Goal: Information Seeking & Learning: Learn about a topic

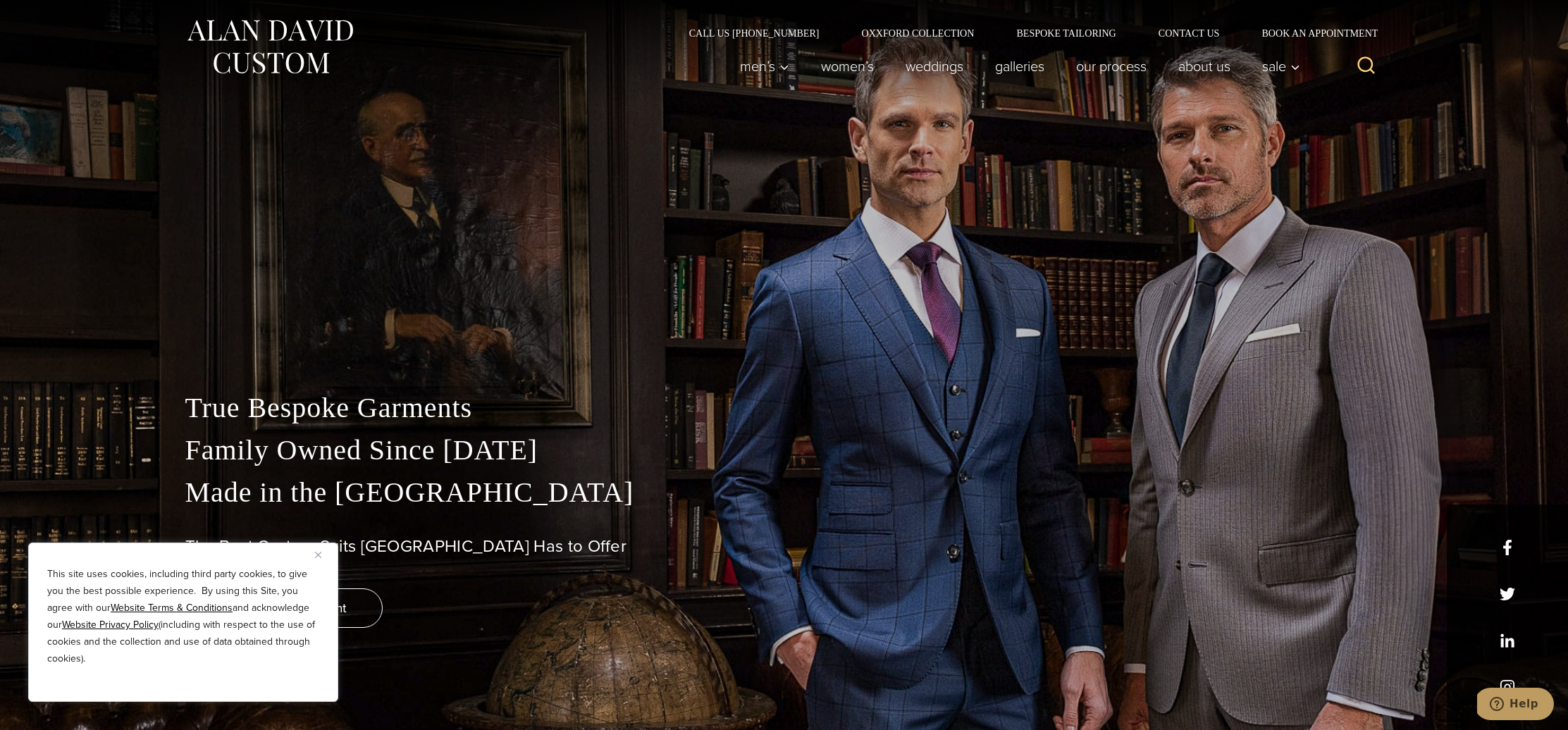
click at [296, 723] on div "True Bespoke Garments Family Owned Since 1913 Made in the United States The Bes…" at bounding box center [784, 559] width 1227 height 343
click at [315, 553] on img "Close" at bounding box center [318, 555] width 7 height 7
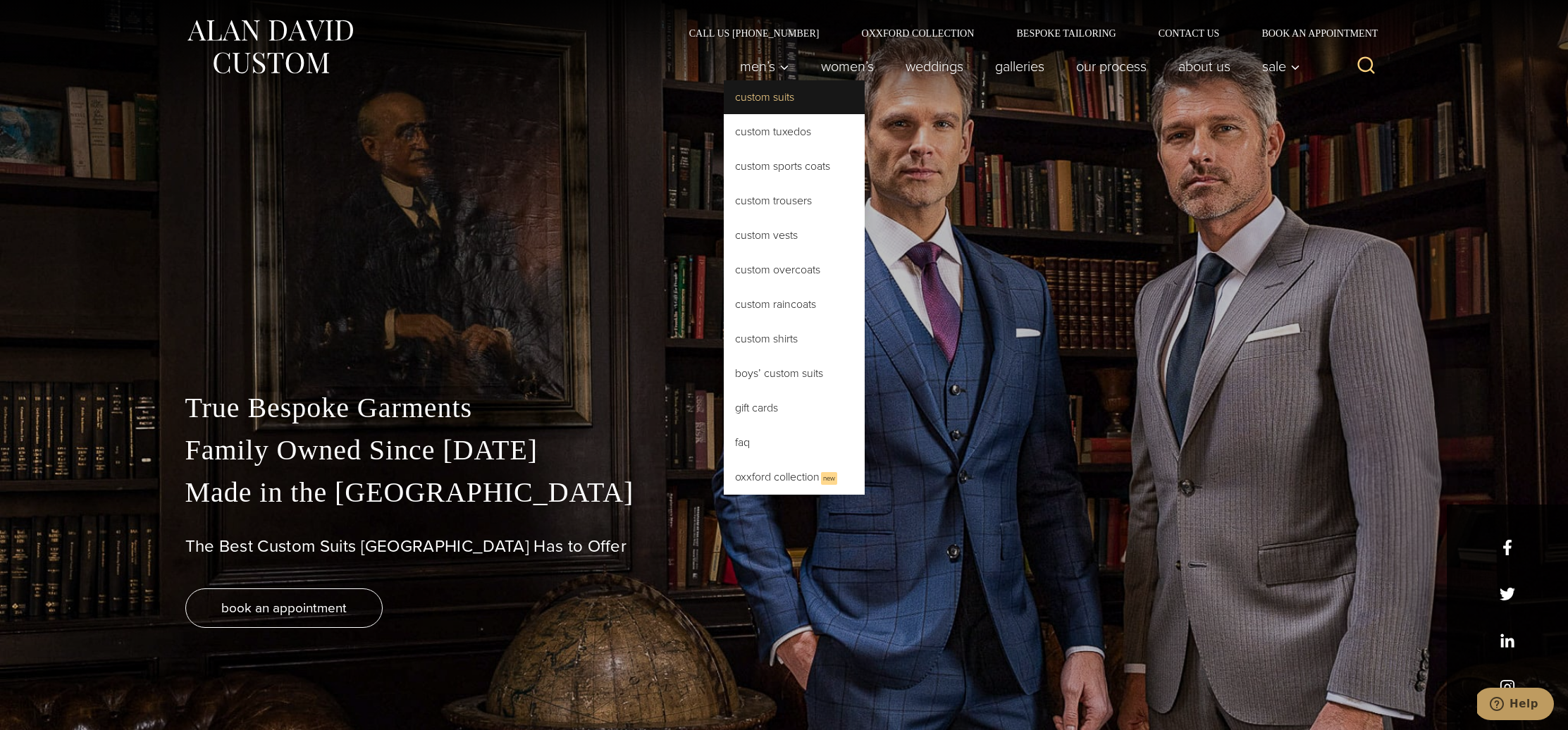
click at [768, 101] on link "Custom Suits" at bounding box center [794, 97] width 141 height 34
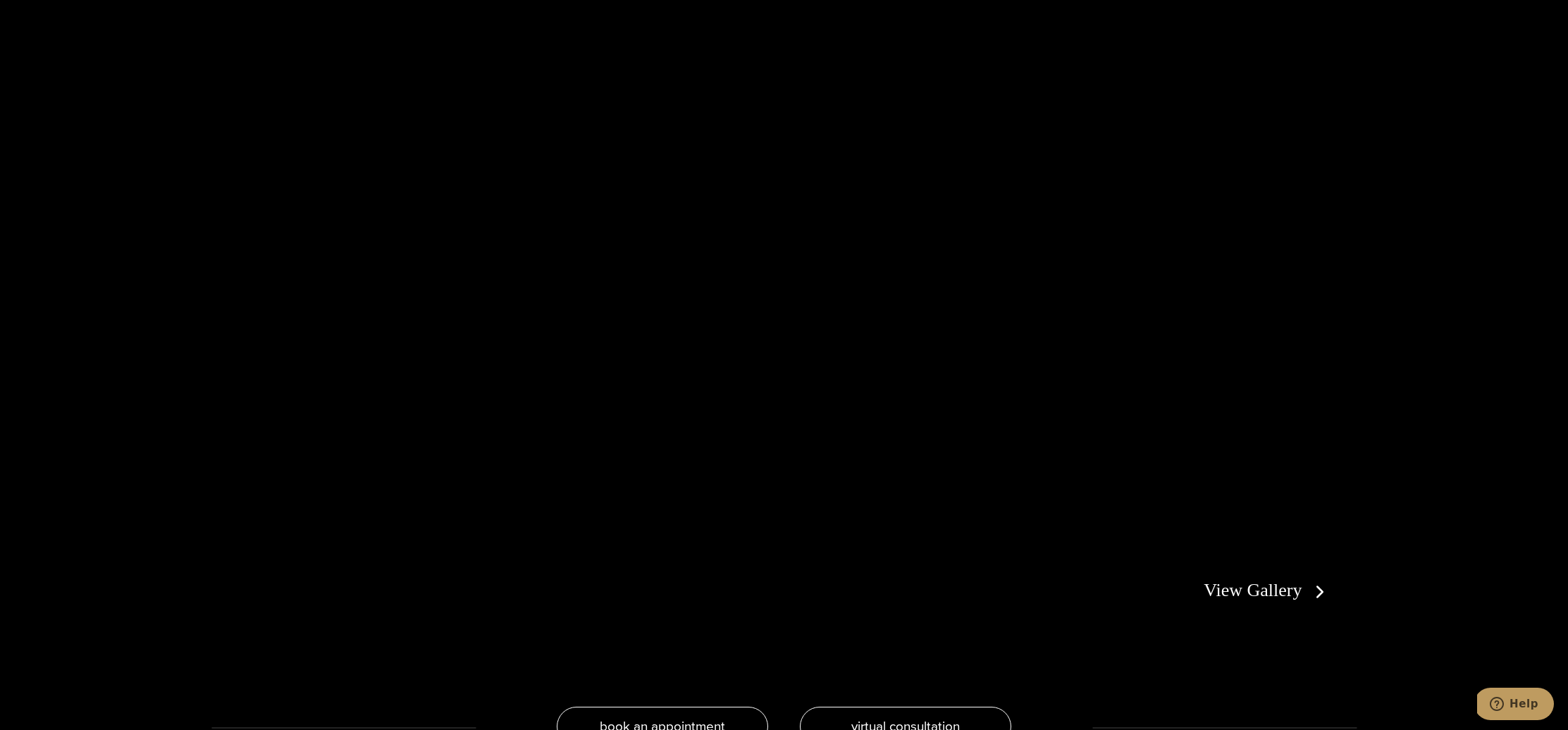
scroll to position [2941, 0]
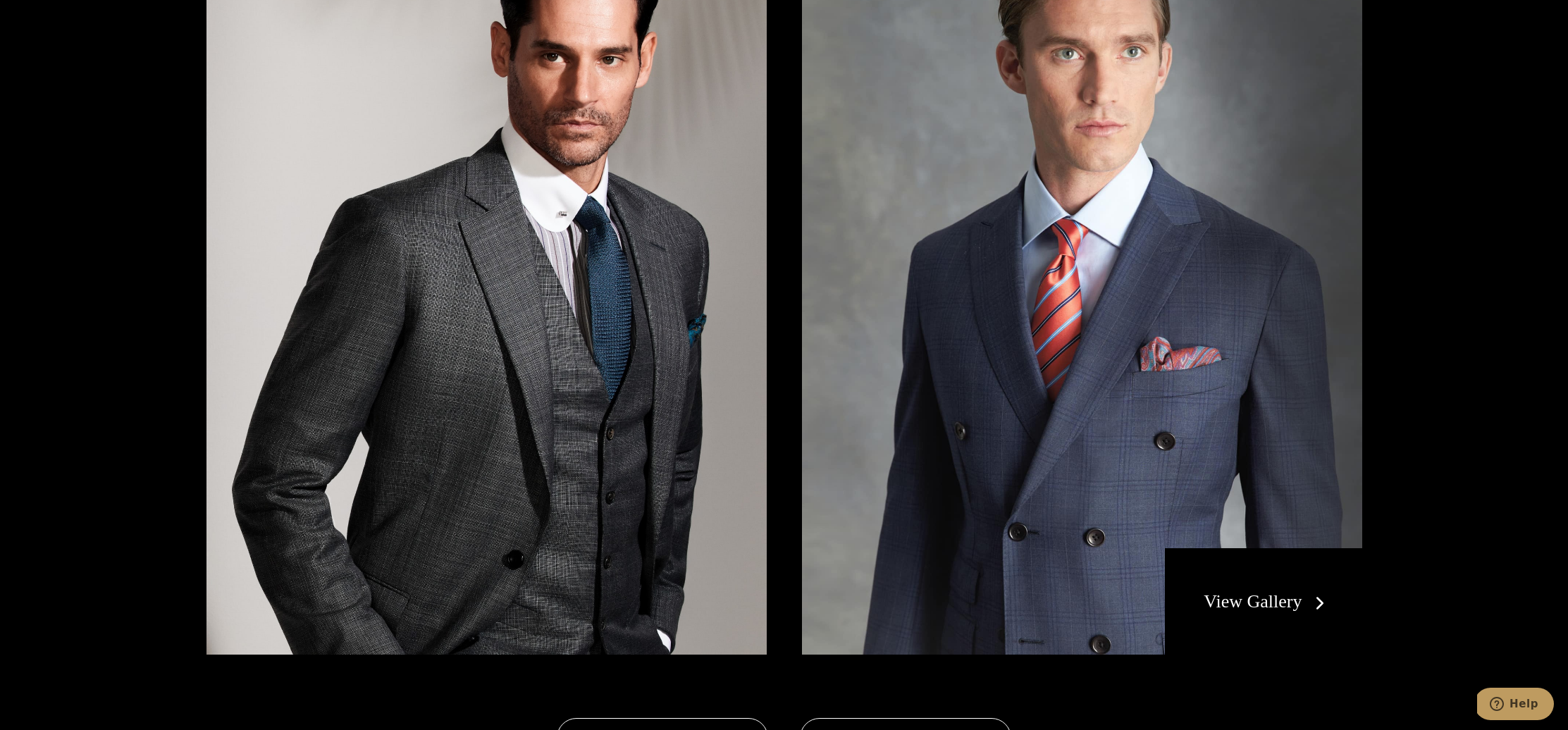
click at [1322, 603] on link "View Gallery" at bounding box center [1267, 601] width 127 height 21
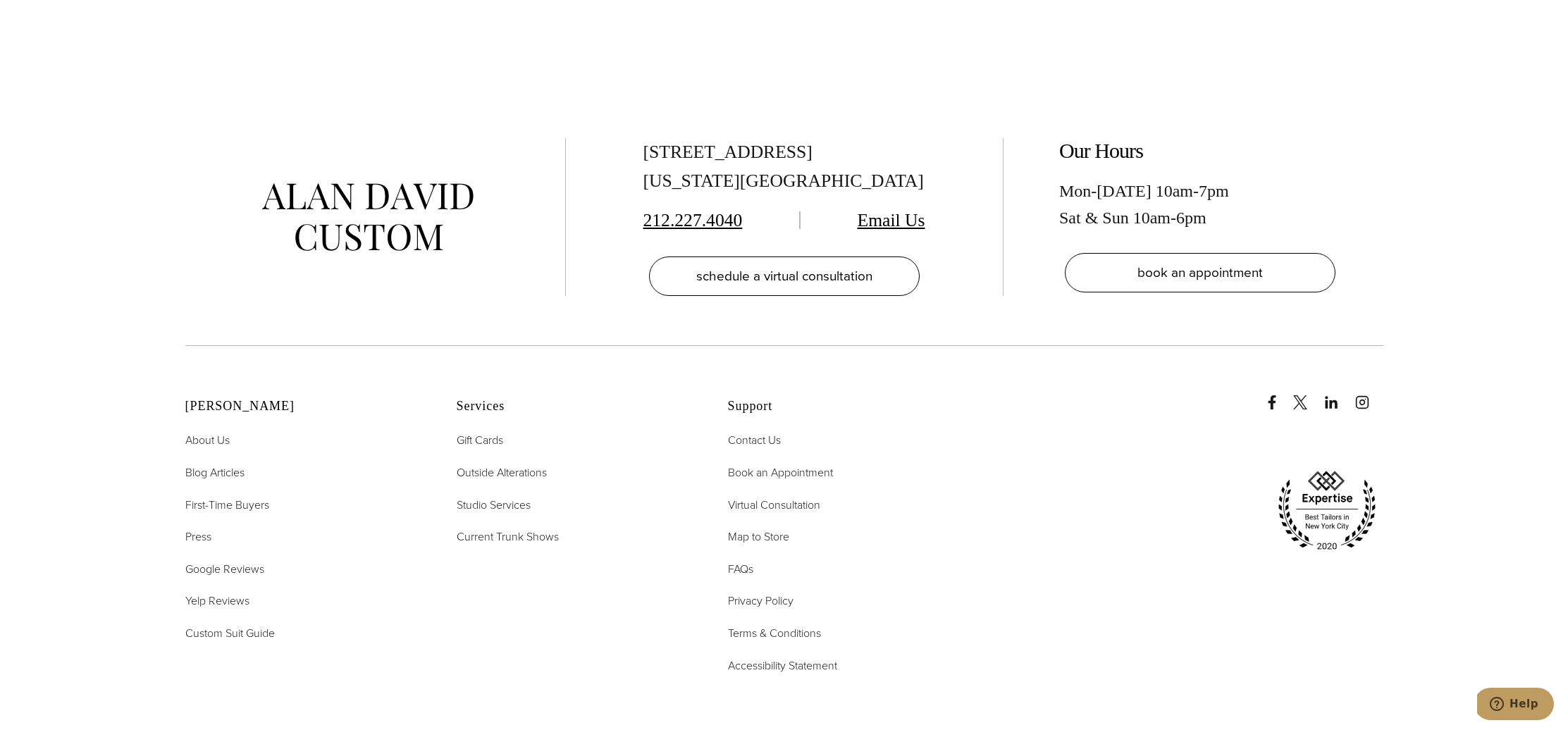
scroll to position [7887, 0]
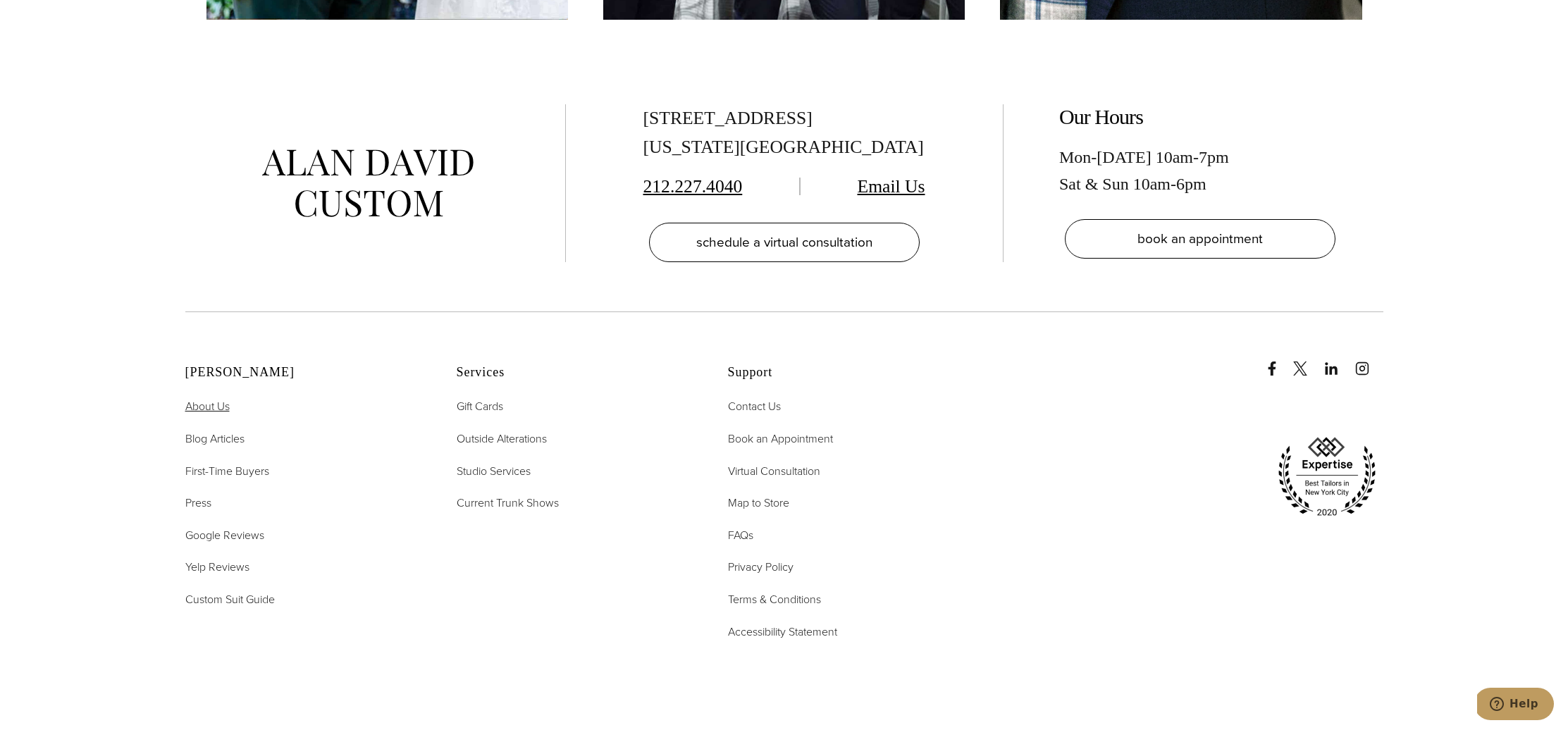
click at [218, 409] on span "About Us" at bounding box center [207, 405] width 44 height 16
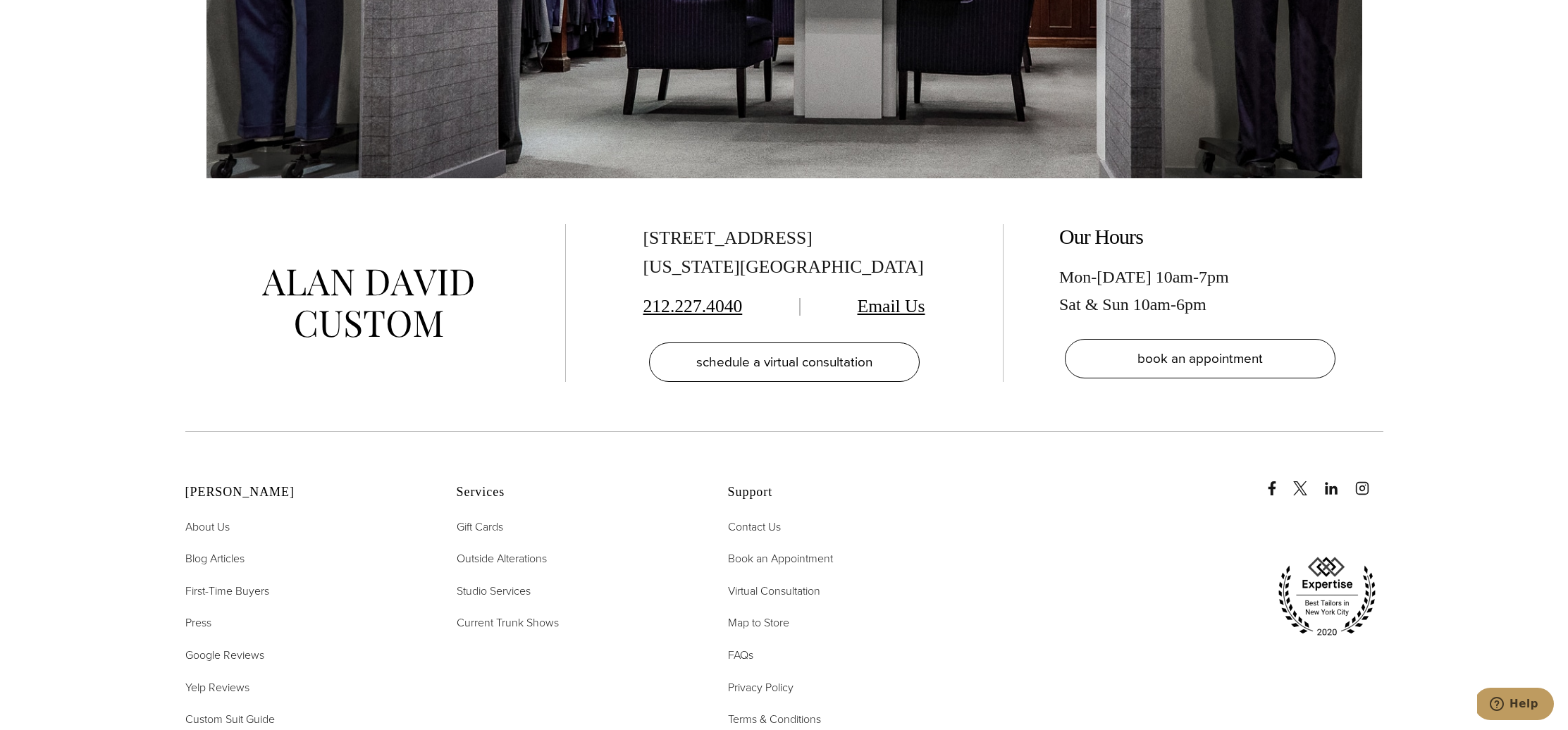
scroll to position [6200, 0]
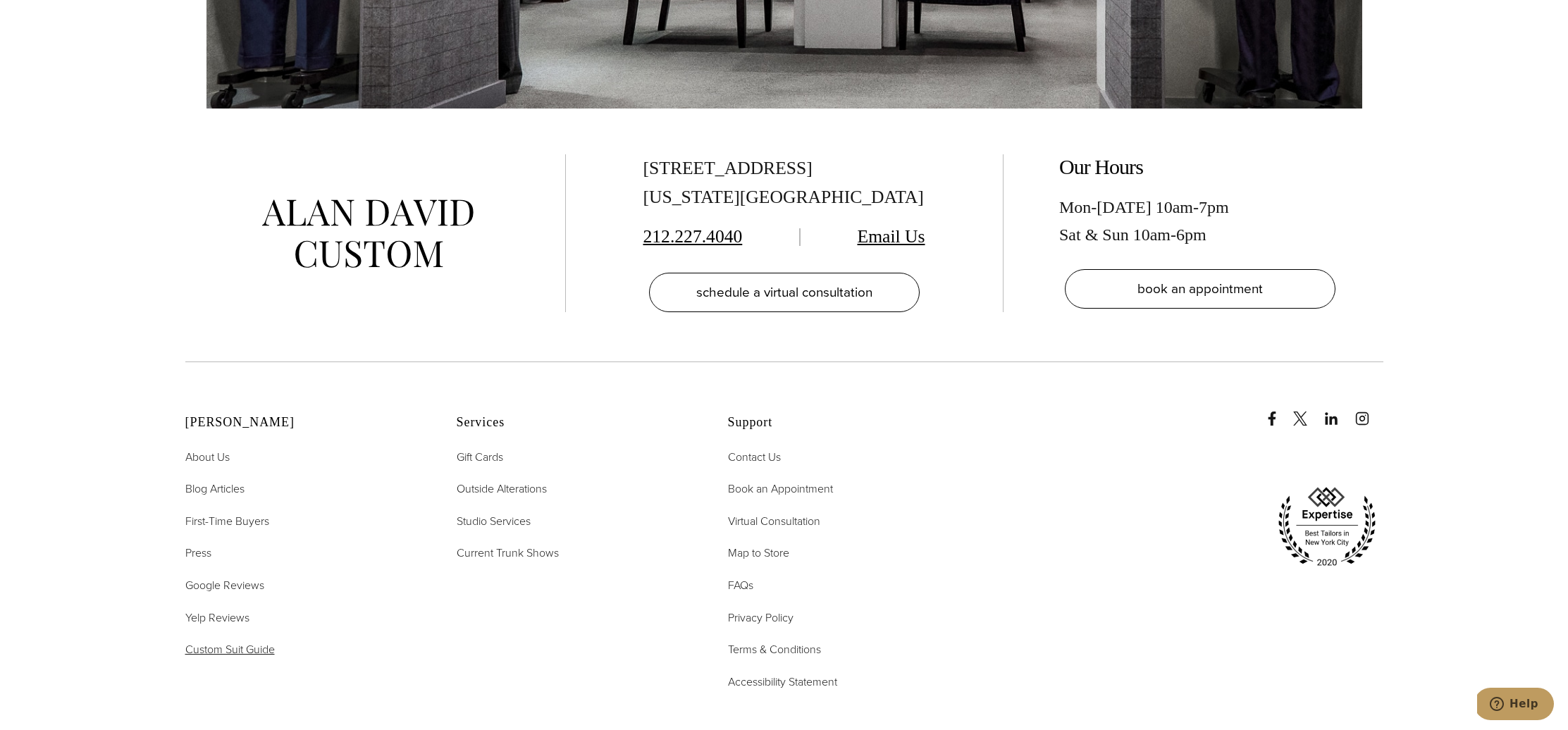
click at [227, 641] on span "Custom Suit Guide" at bounding box center [231, 648] width 90 height 16
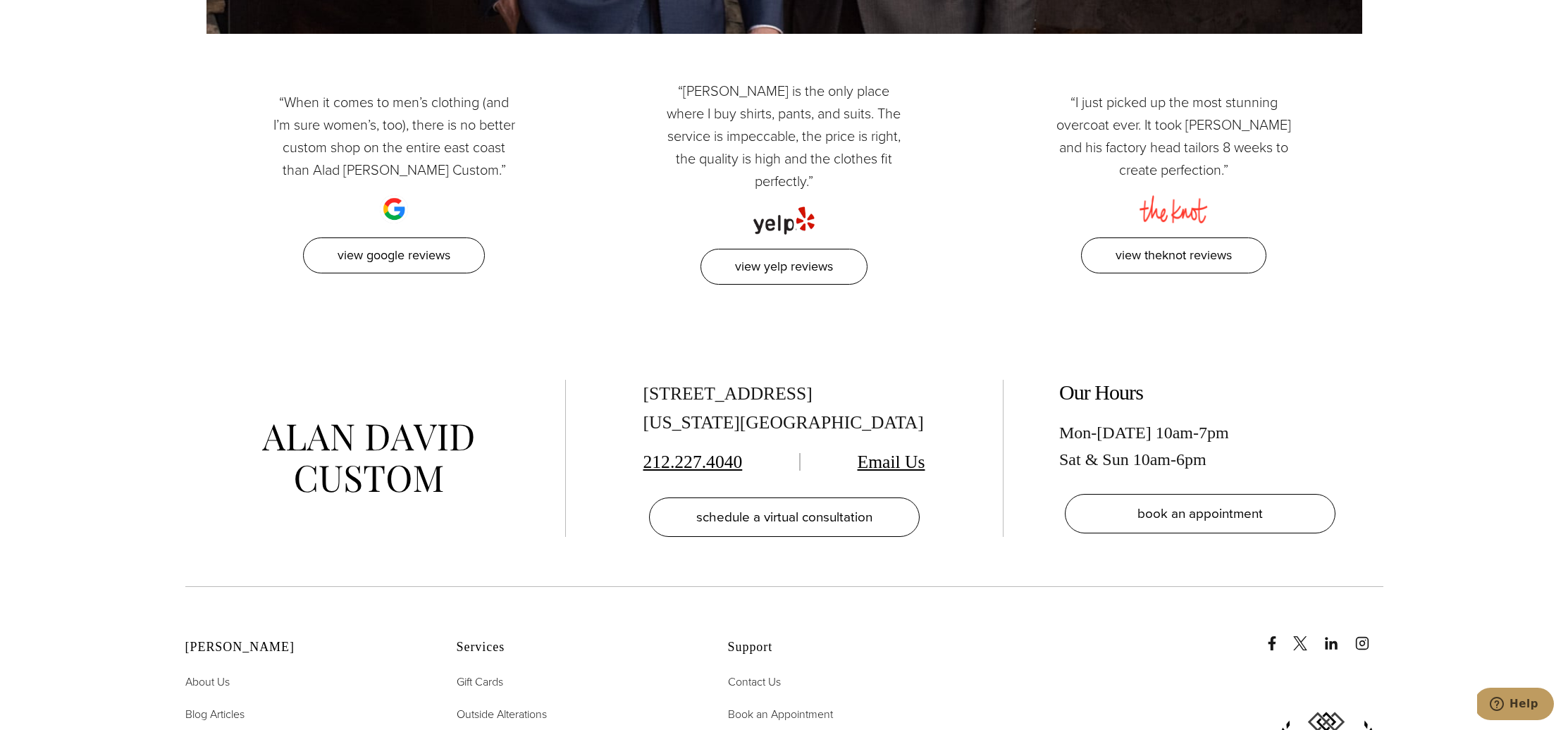
scroll to position [4460, 0]
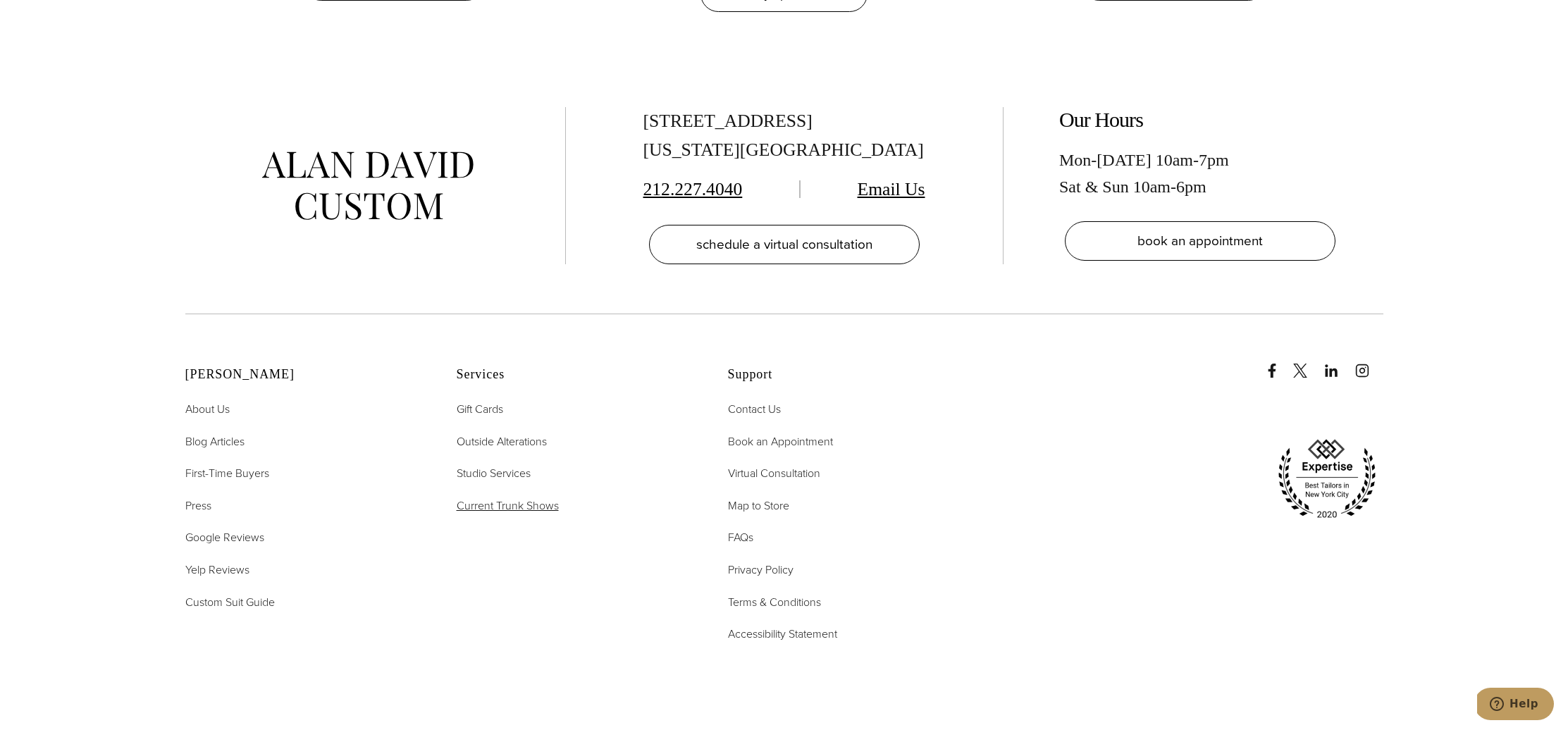
click at [495, 498] on span "Current Trunk Shows" at bounding box center [508, 505] width 102 height 16
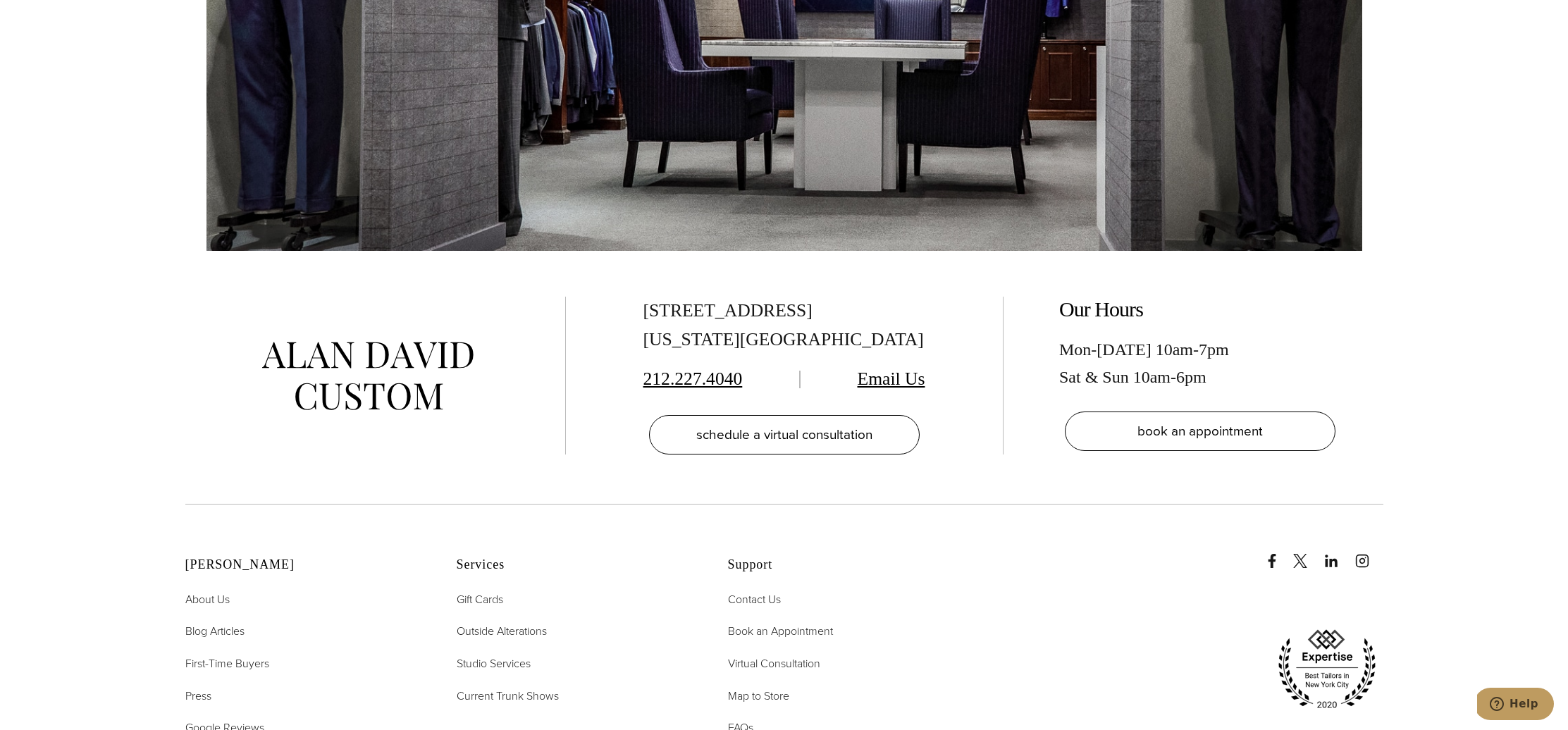
scroll to position [6082, 0]
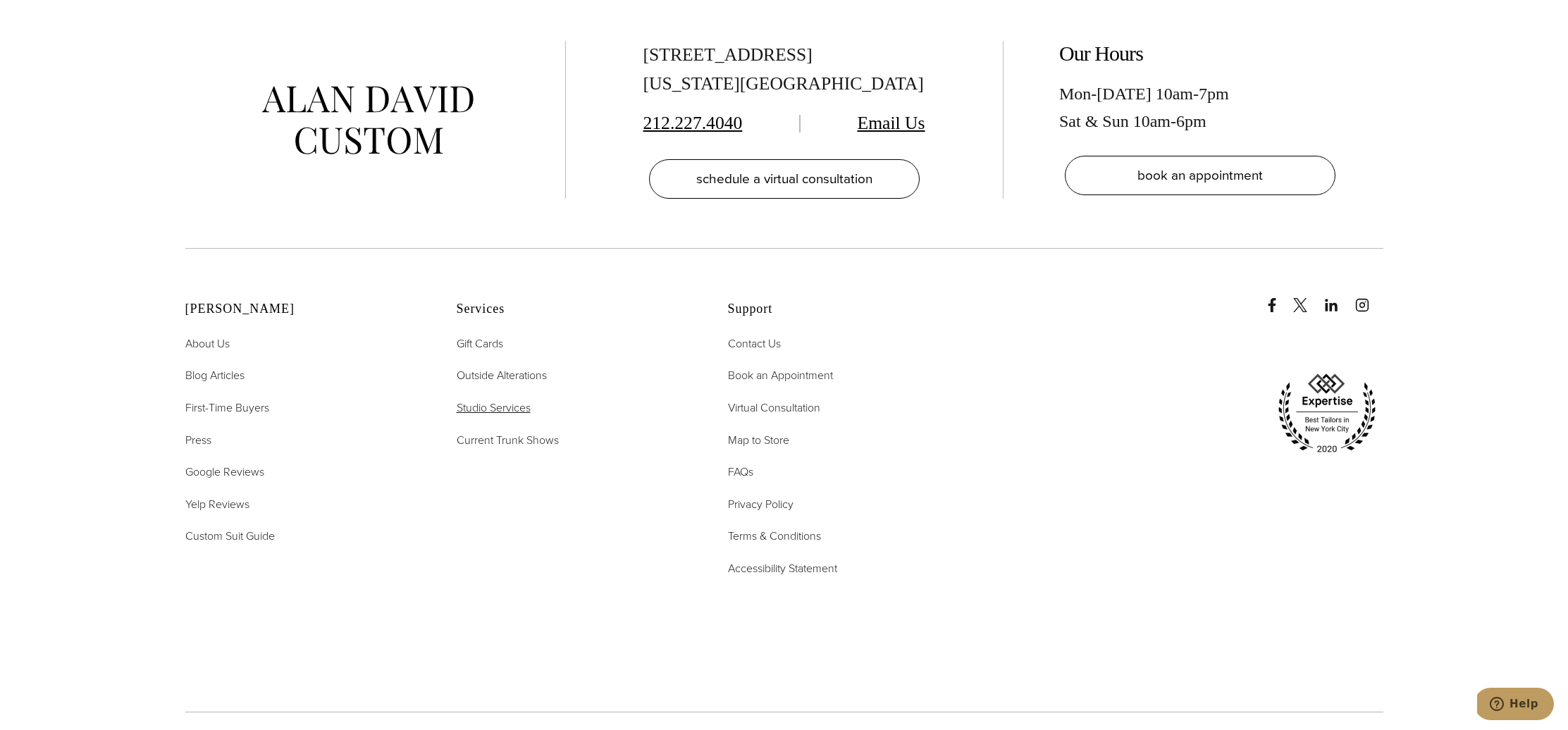
click at [476, 400] on span "Studio Services" at bounding box center [494, 407] width 74 height 16
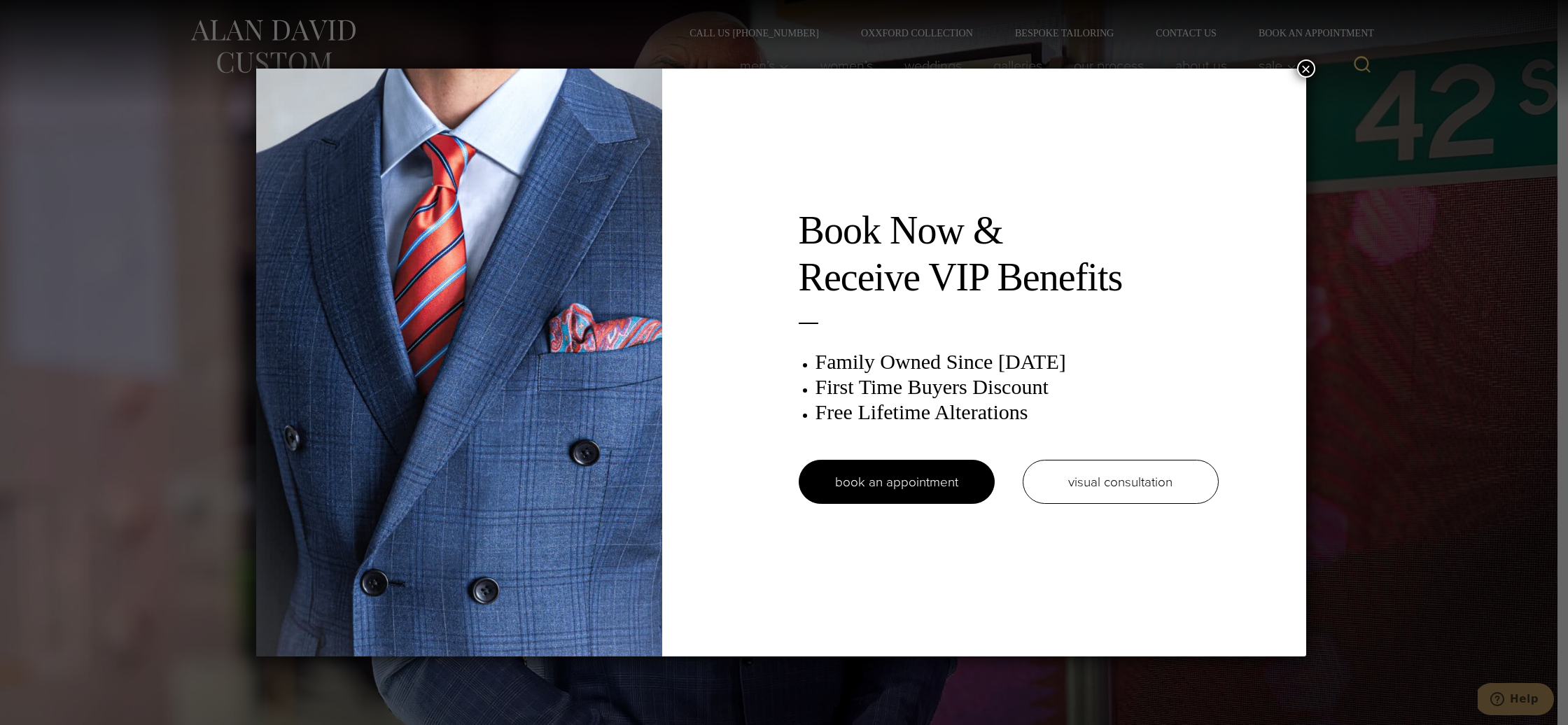
click at [1306, 68] on button "×" at bounding box center [1307, 69] width 18 height 18
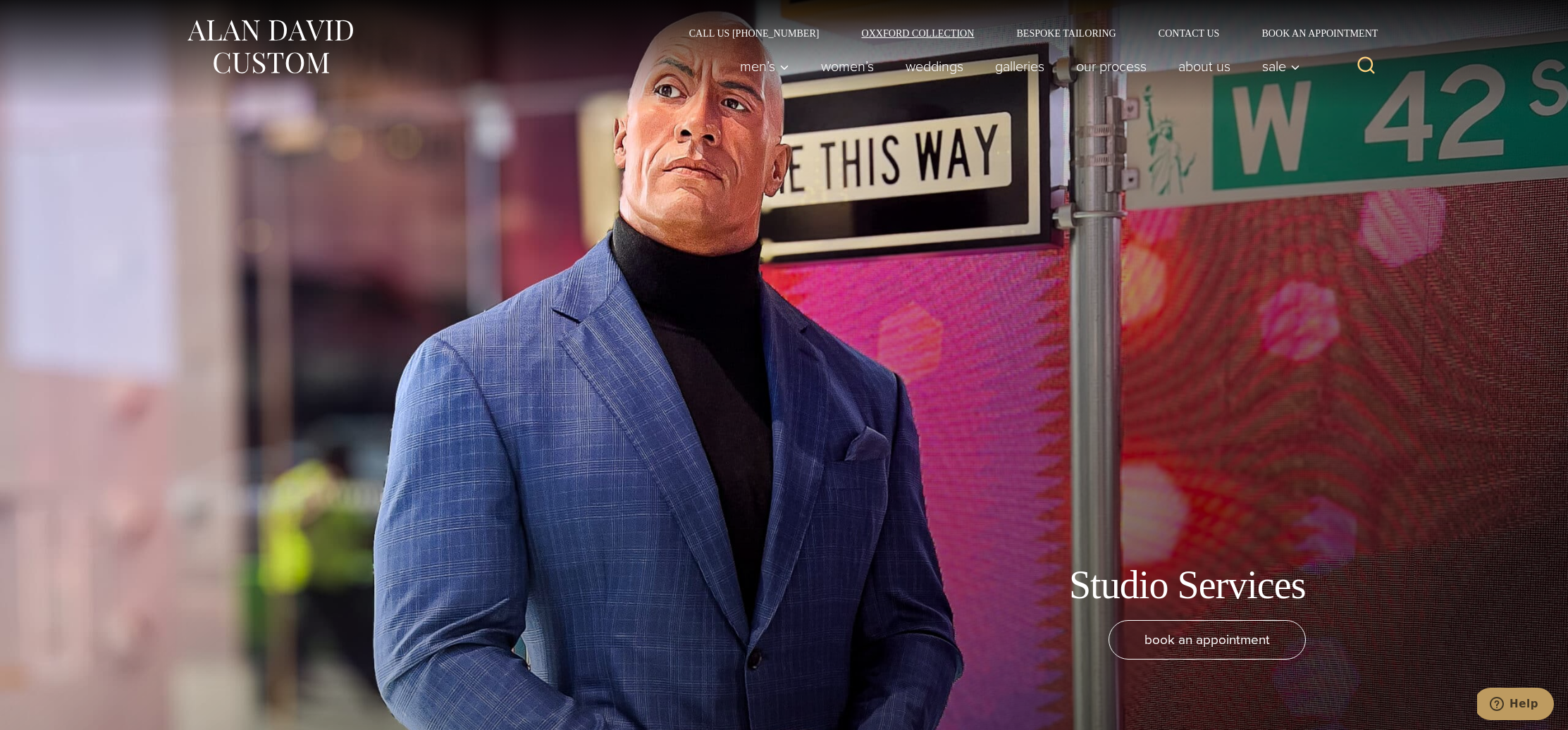
click at [898, 36] on link "Oxxford Collection" at bounding box center [918, 33] width 155 height 10
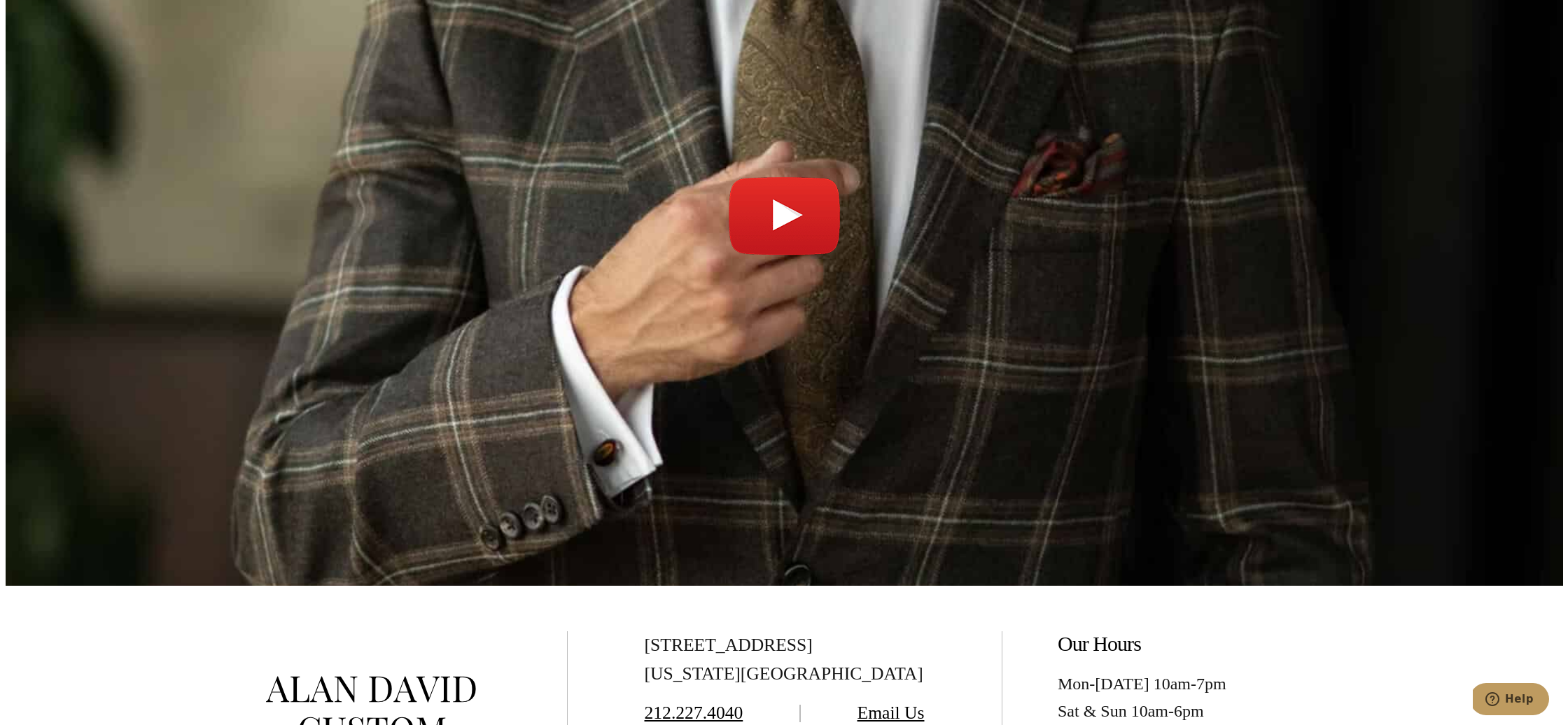
scroll to position [5045, 0]
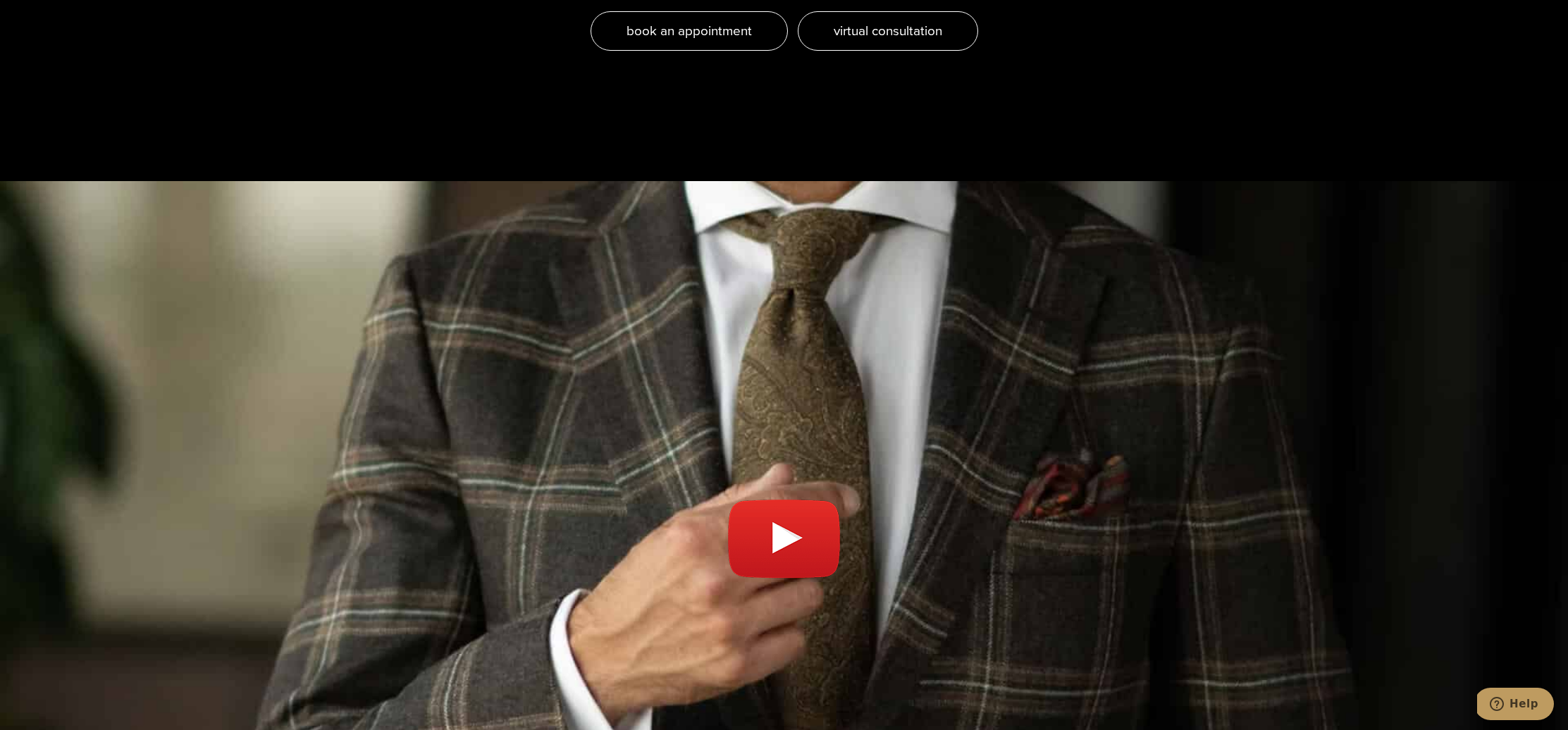
click at [783, 448] on link "Play video" at bounding box center [784, 546] width 1568 height 695
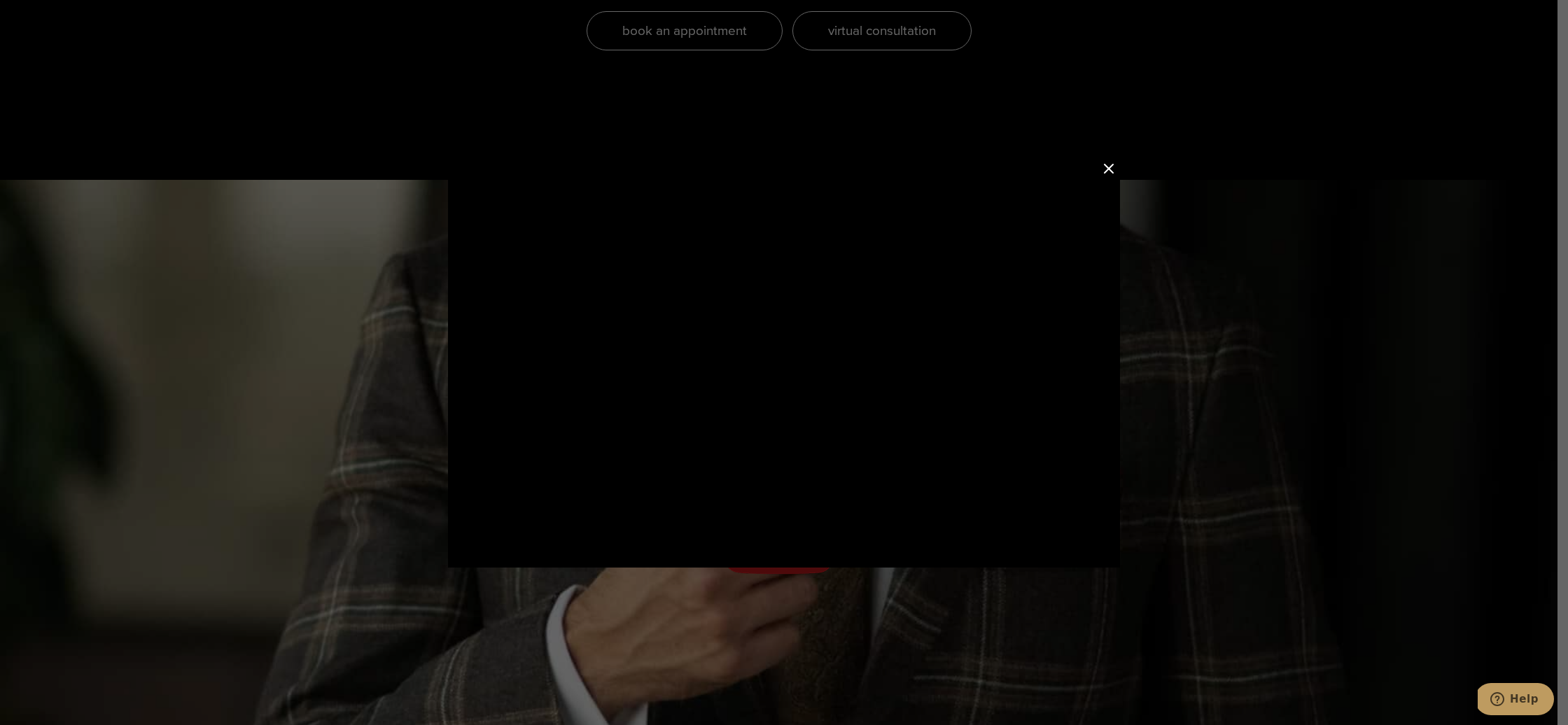
click at [1107, 169] on button "Close Modal" at bounding box center [1109, 169] width 17 height 17
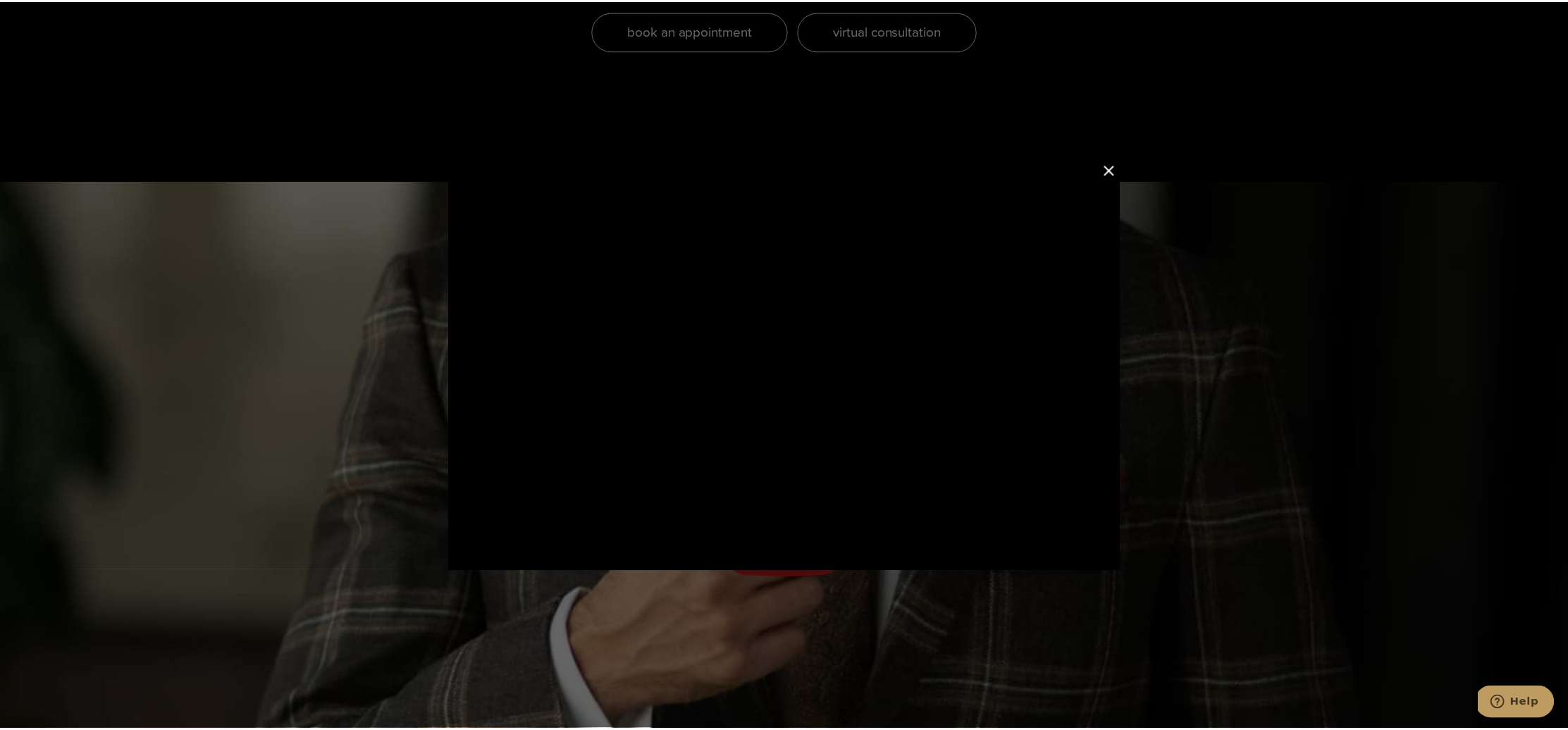
scroll to position [5158, 0]
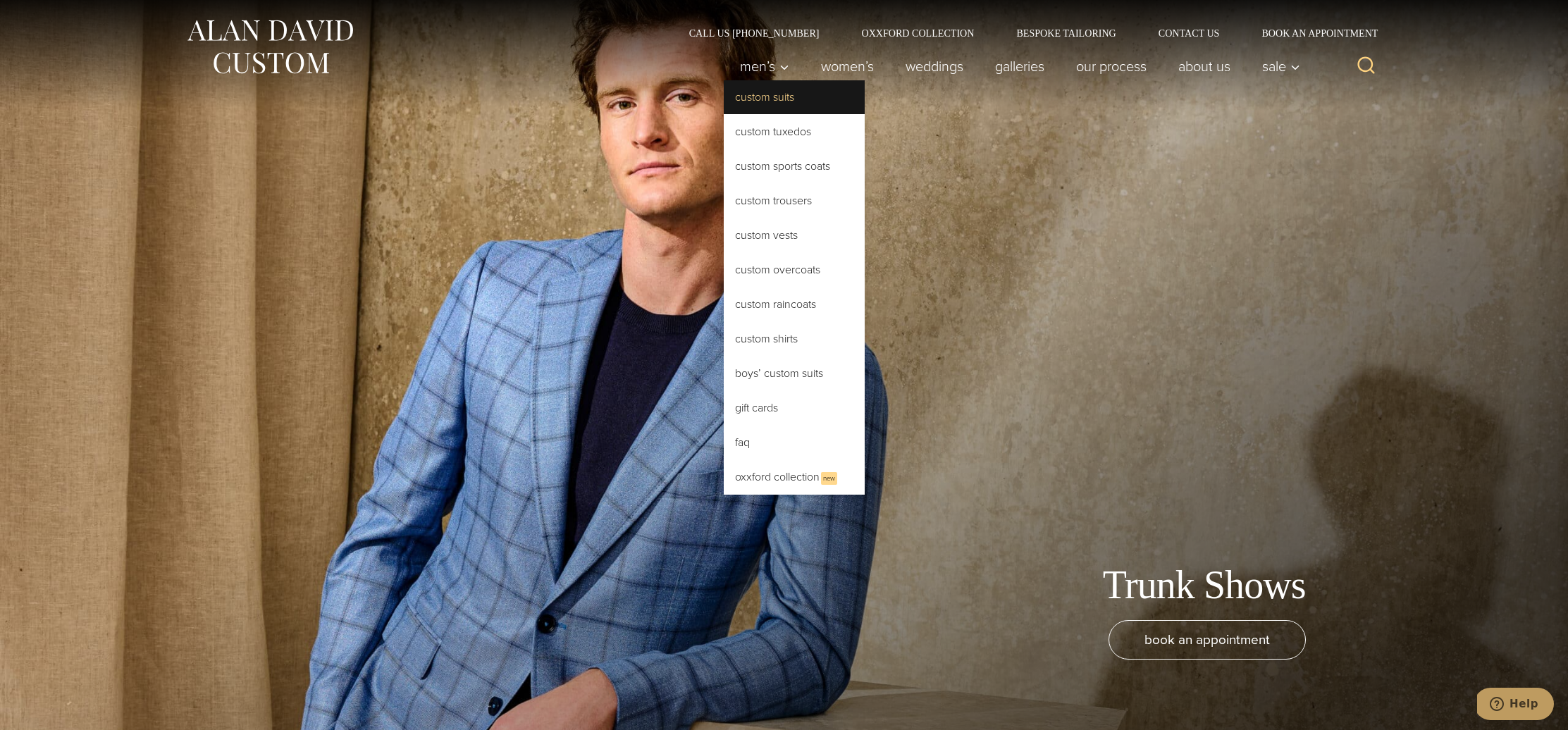
click at [764, 94] on link "Custom Suits" at bounding box center [794, 97] width 141 height 34
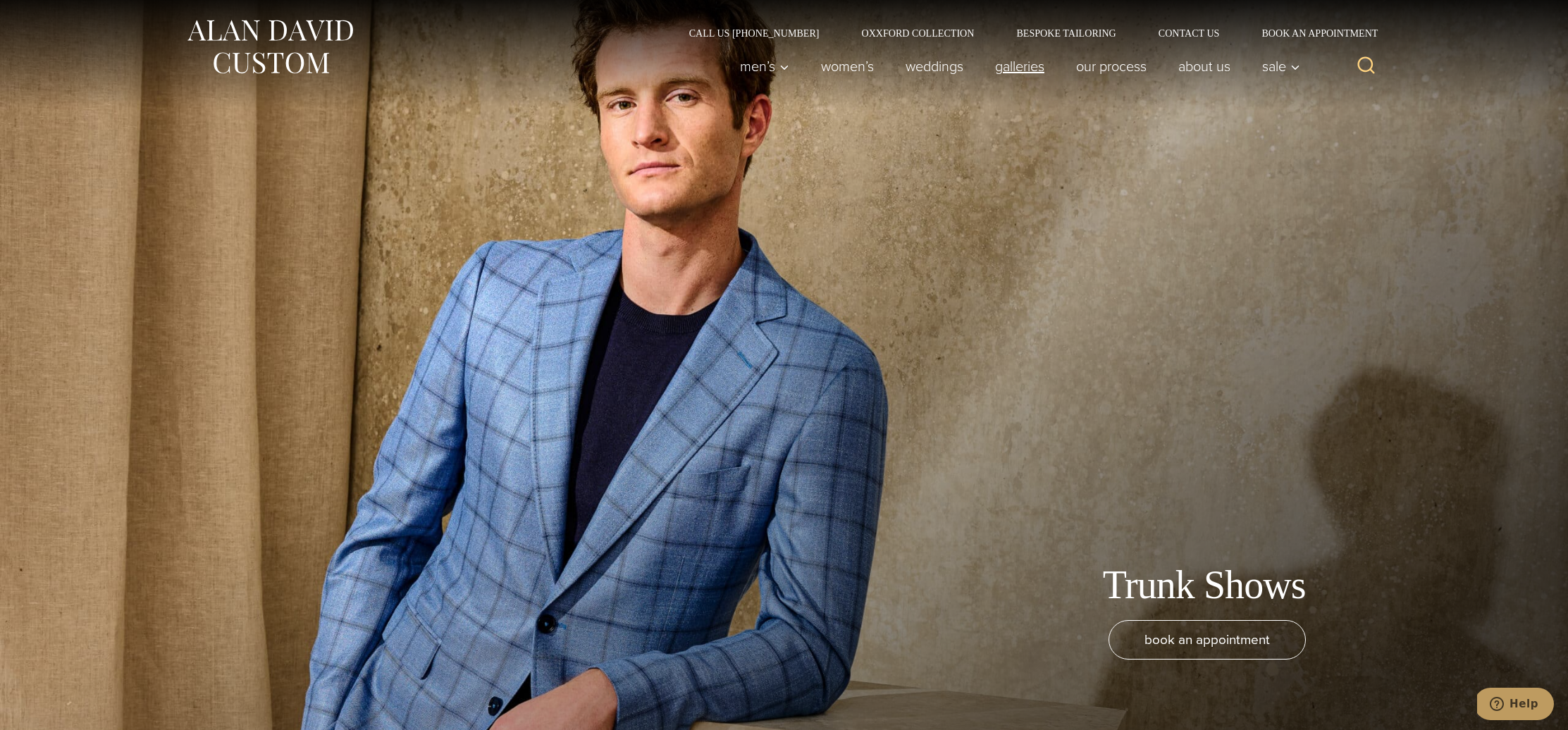
click at [1017, 70] on link "Galleries" at bounding box center [1019, 67] width 81 height 28
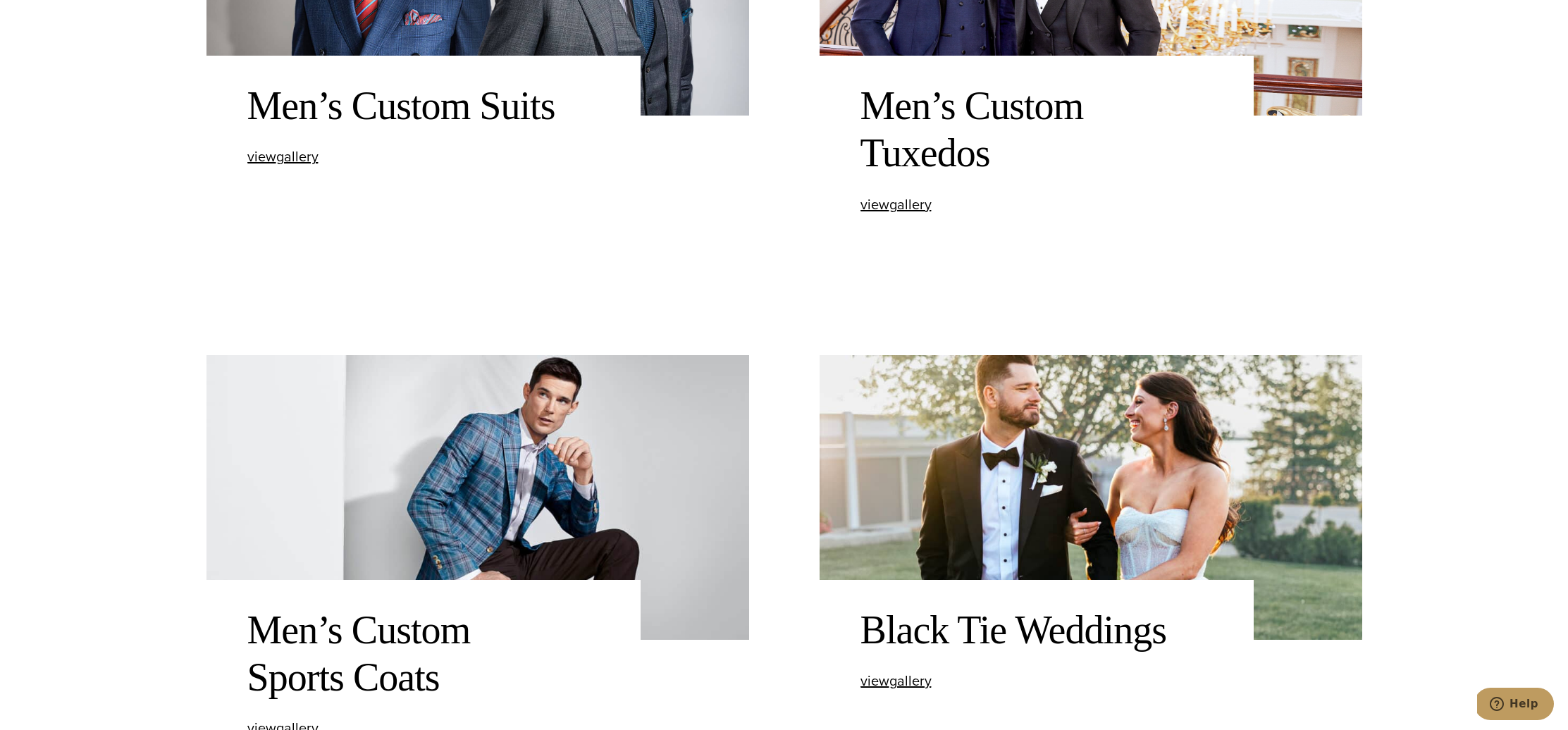
scroll to position [1098, 0]
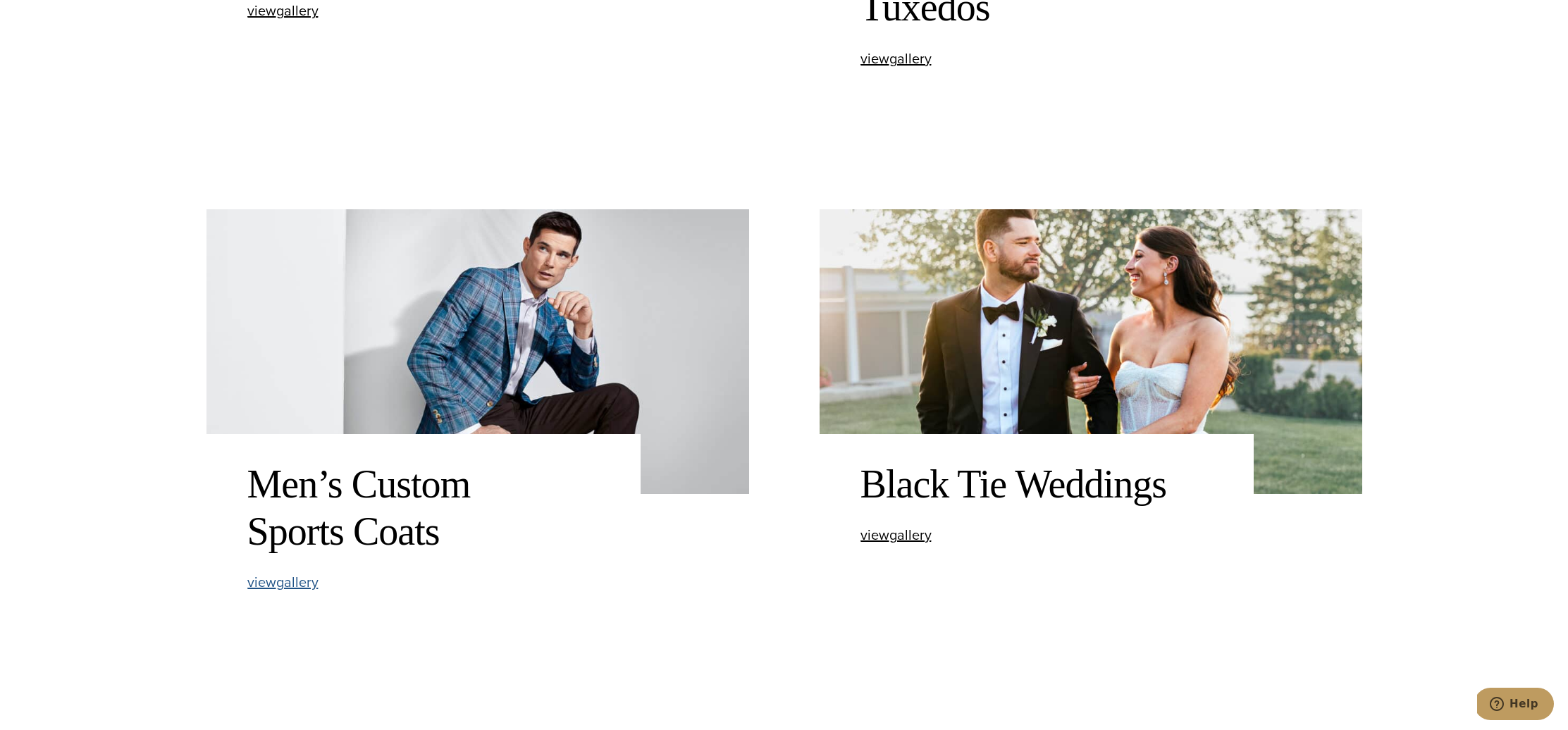
click at [269, 580] on span "view Men’s Custom Sports Coats gallery" at bounding box center [282, 581] width 71 height 21
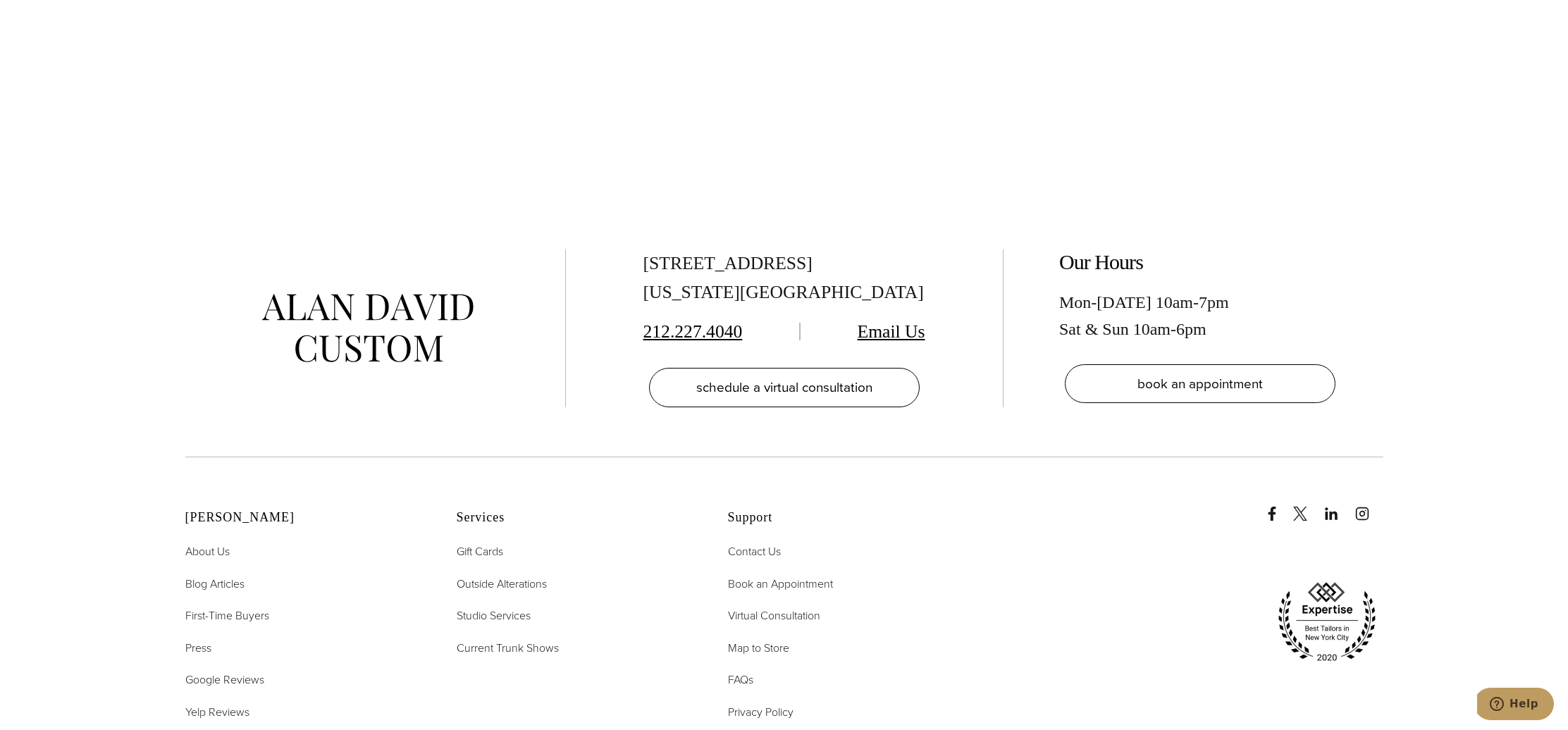
scroll to position [5446, 0]
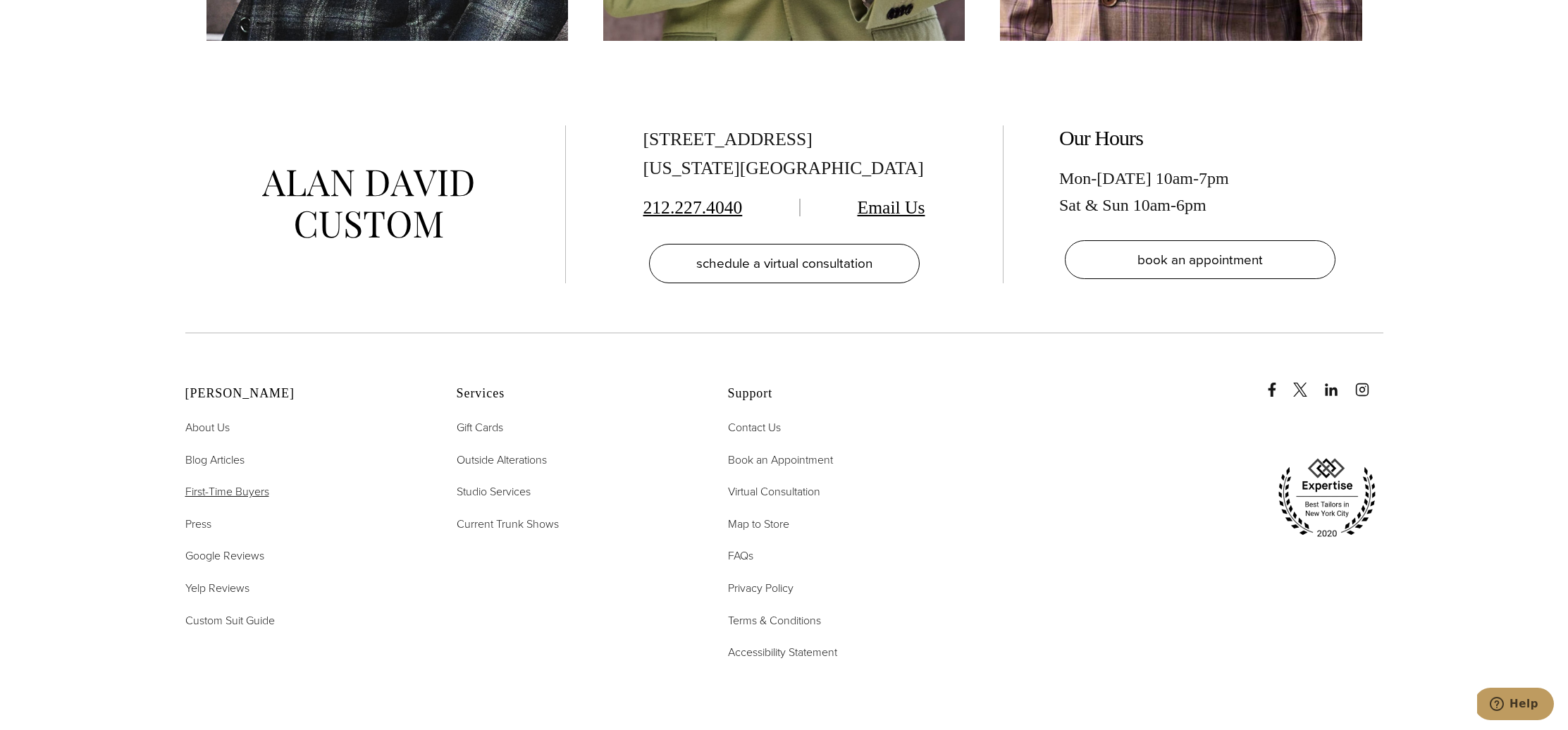
click at [231, 489] on span "First-Time Buyers" at bounding box center [227, 491] width 84 height 16
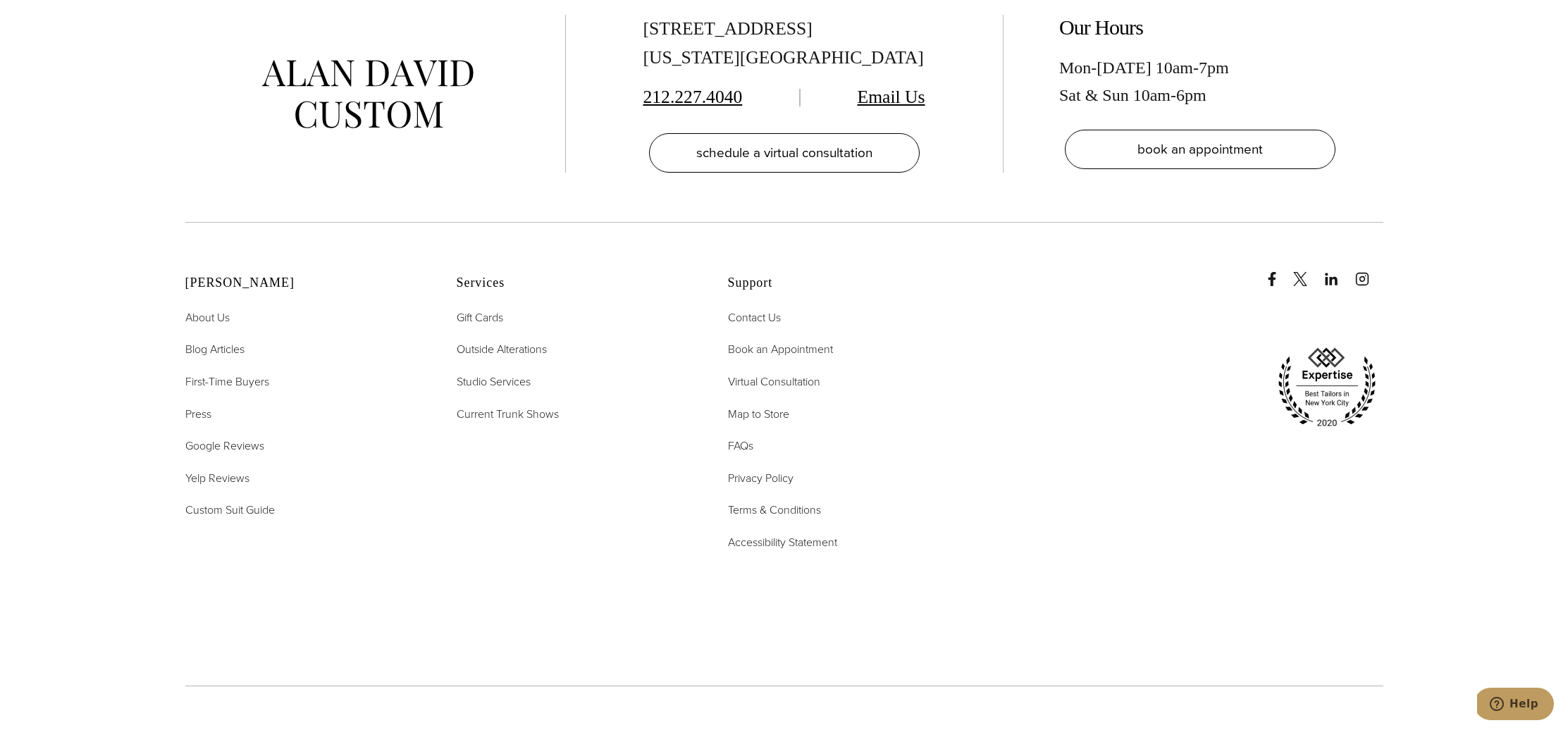
scroll to position [3742, 0]
